Goal: Information Seeking & Learning: Learn about a topic

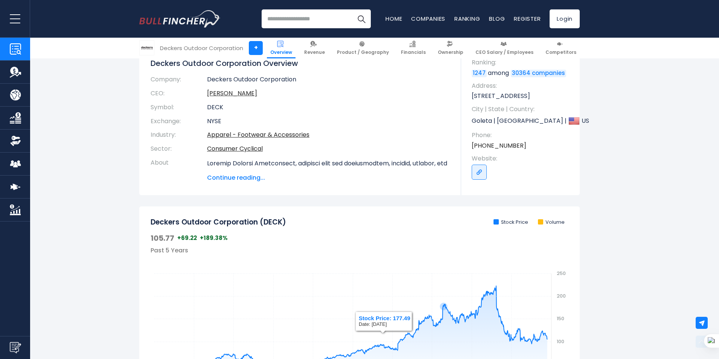
scroll to position [226, 0]
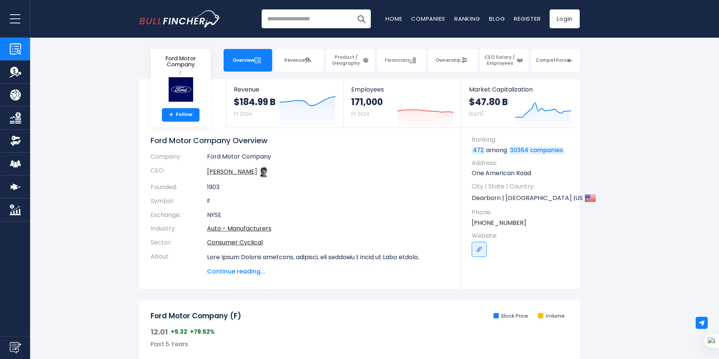
click at [588, 133] on section "Ford Motor Company F + Follow Revenue $184.99 B FY 2024 Created with Highcharts…" at bounding box center [359, 184] width 719 height 210
